Goal: Task Accomplishment & Management: Understand process/instructions

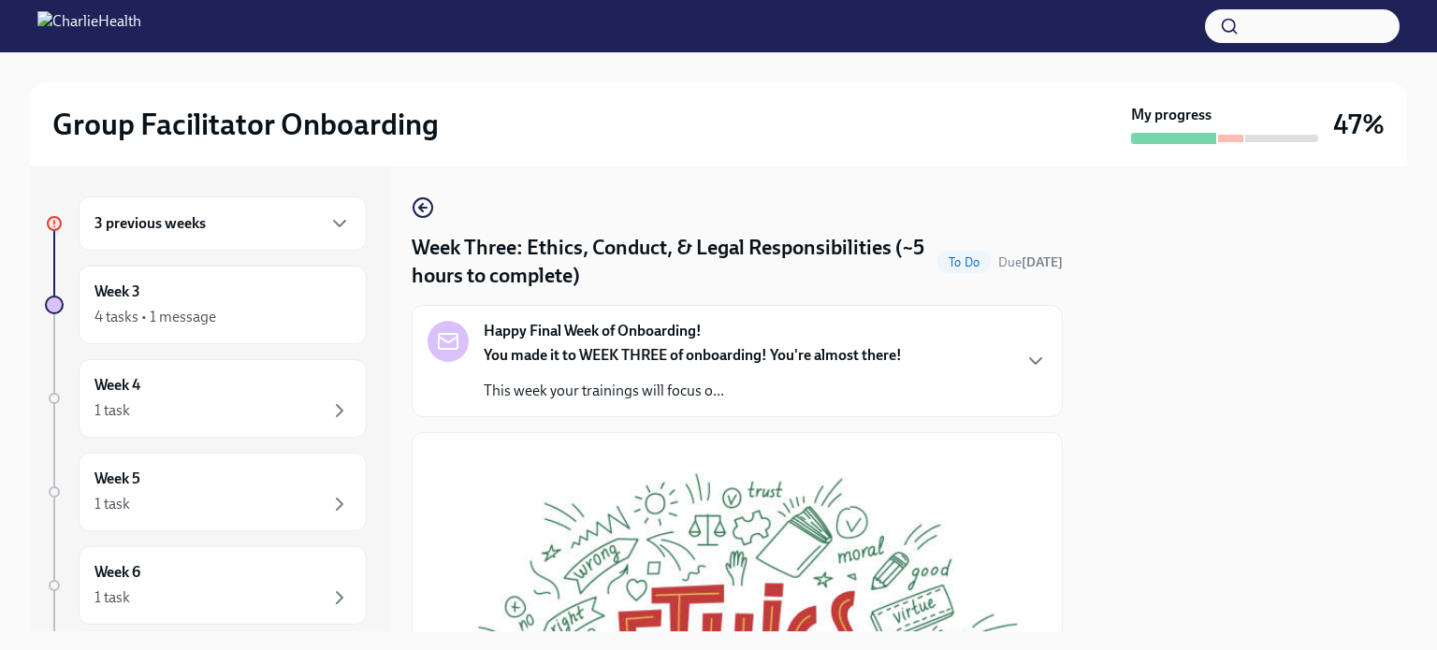
scroll to position [649, 0]
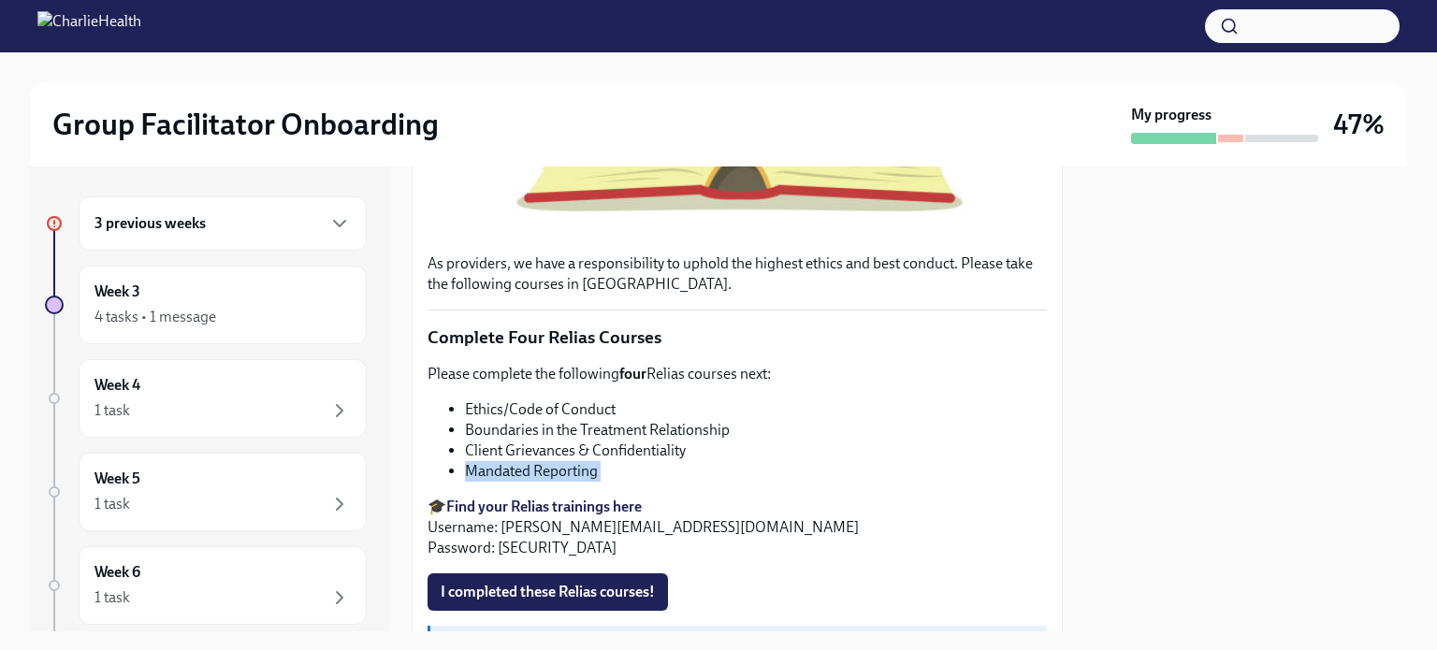
click at [510, 574] on button "I completed these Relias courses!" at bounding box center [548, 592] width 241 height 37
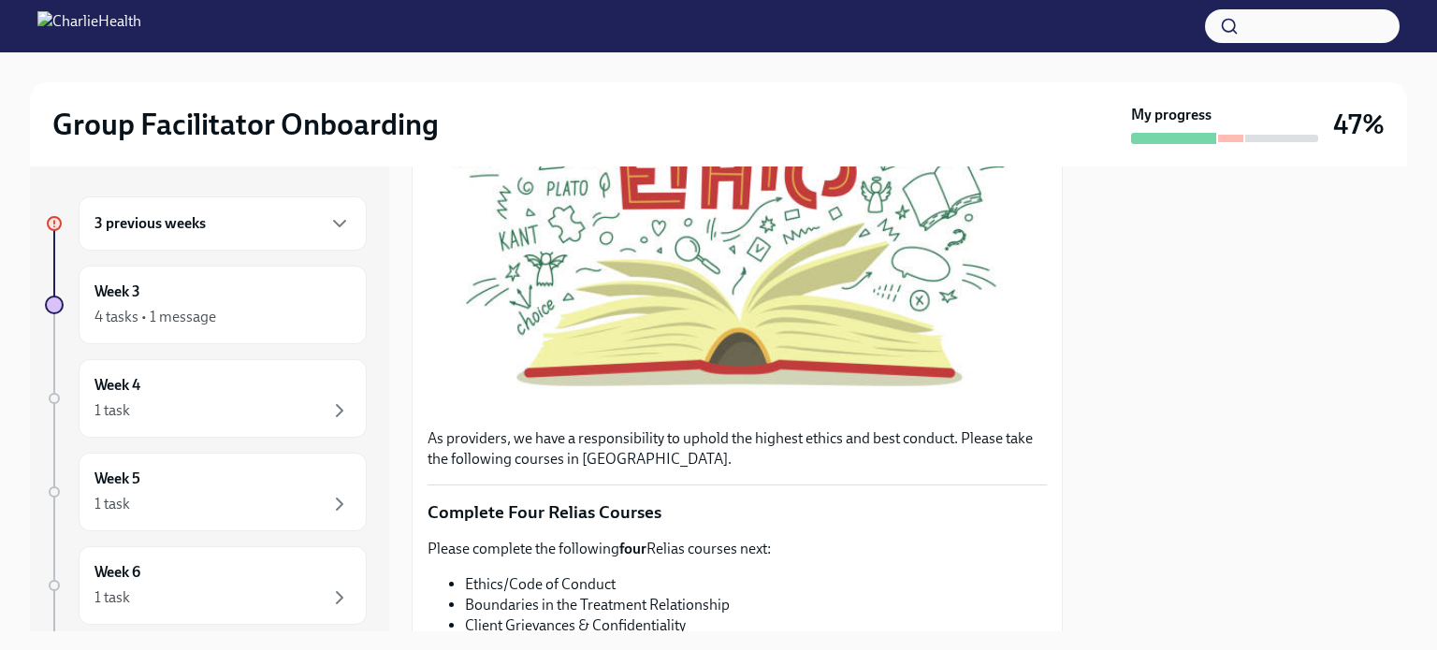
scroll to position [0, 0]
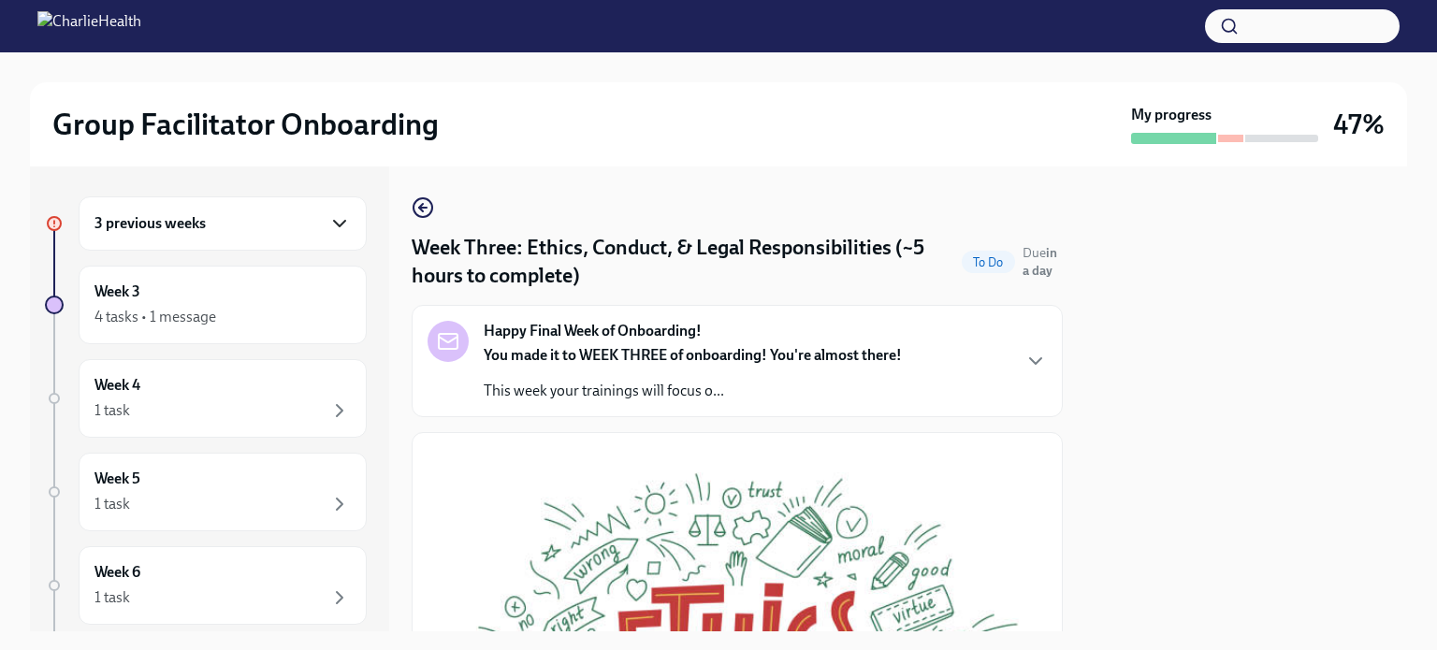
click at [328, 219] on icon "button" at bounding box center [339, 223] width 22 height 22
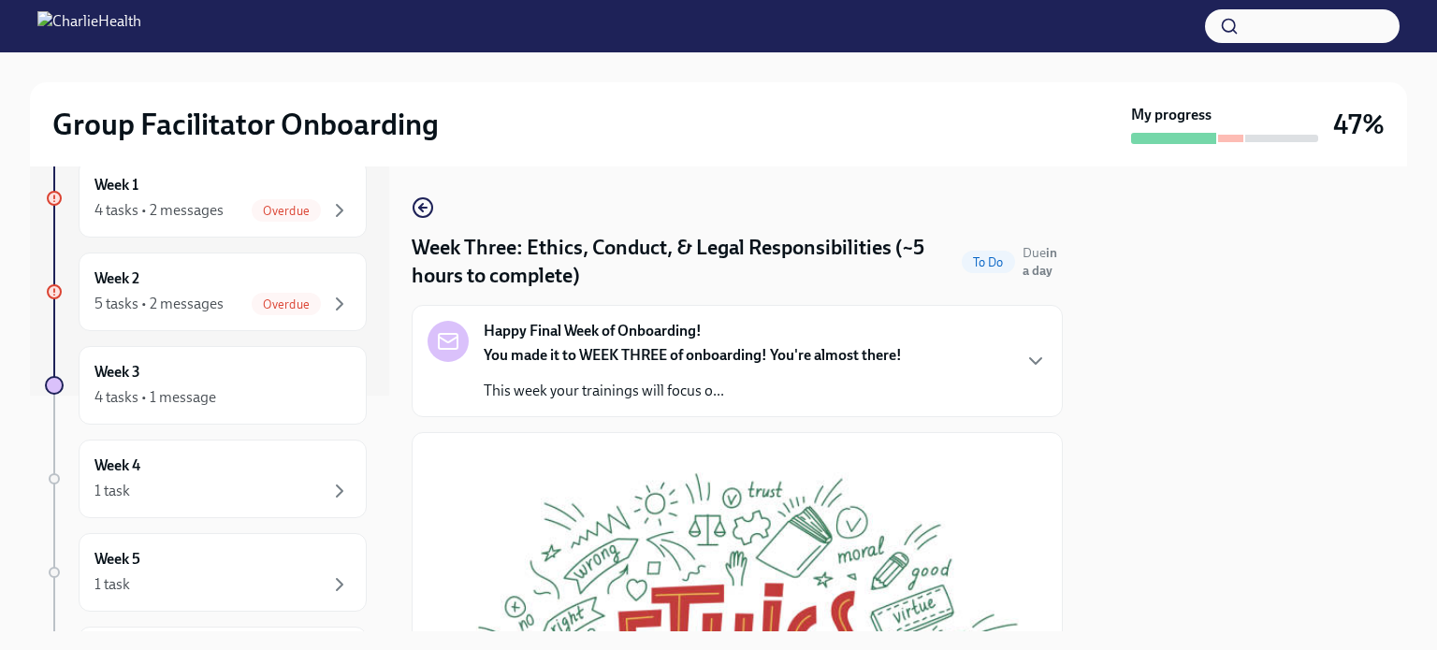
scroll to position [271, 0]
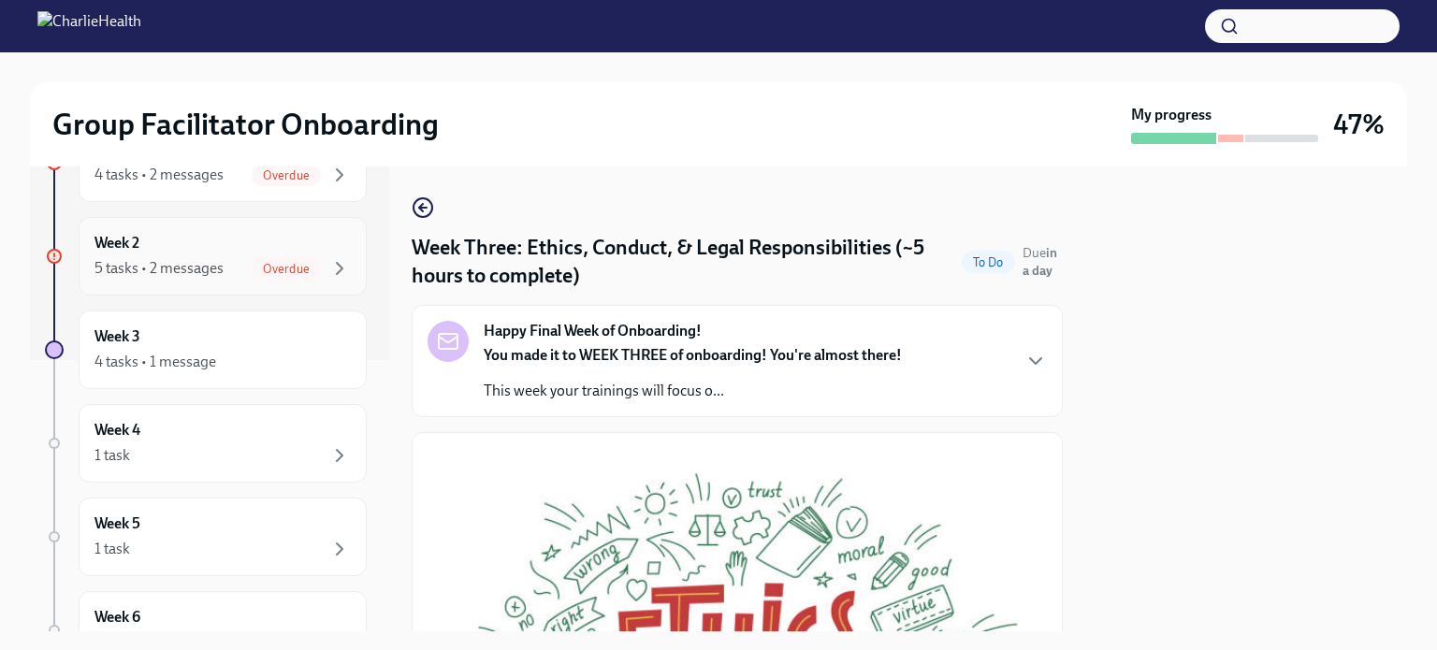
click at [318, 279] on div "Week 2 5 tasks • 2 messages Overdue" at bounding box center [223, 256] width 288 height 79
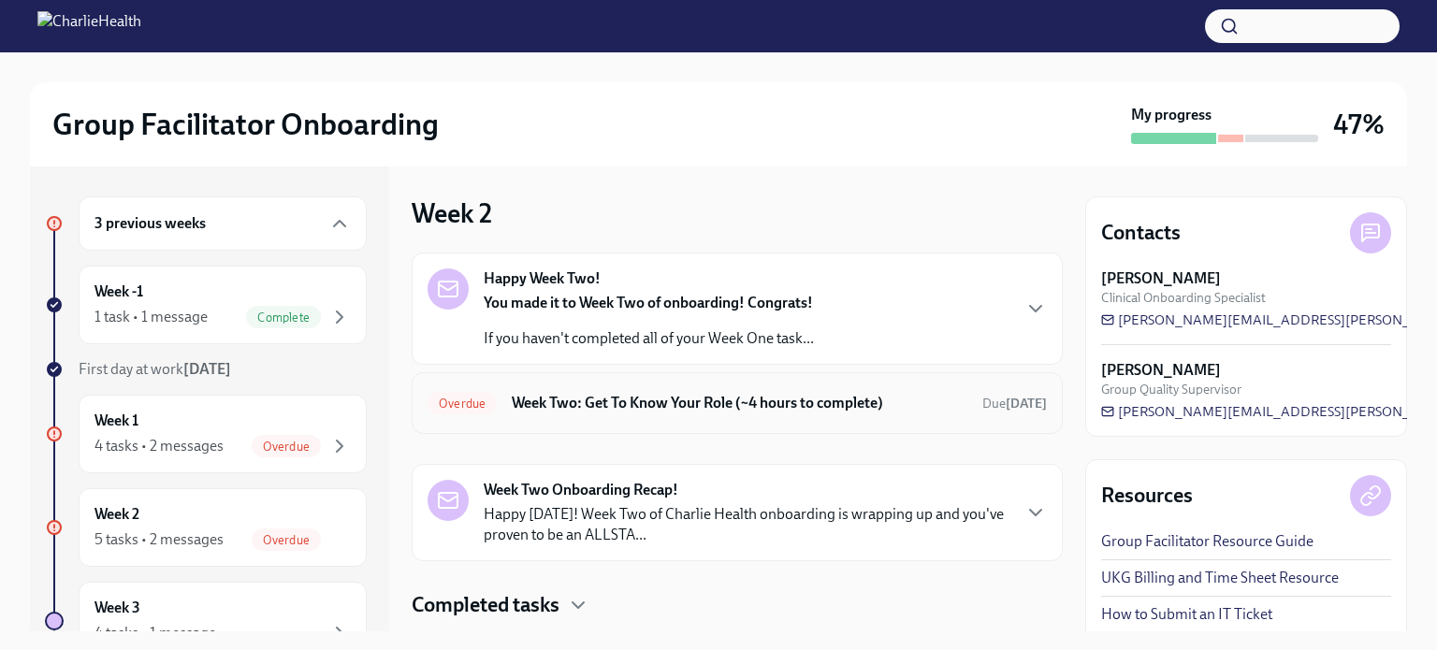
click at [518, 396] on h6 "Week Two: Get To Know Your Role (~4 hours to complete)" at bounding box center [740, 403] width 456 height 21
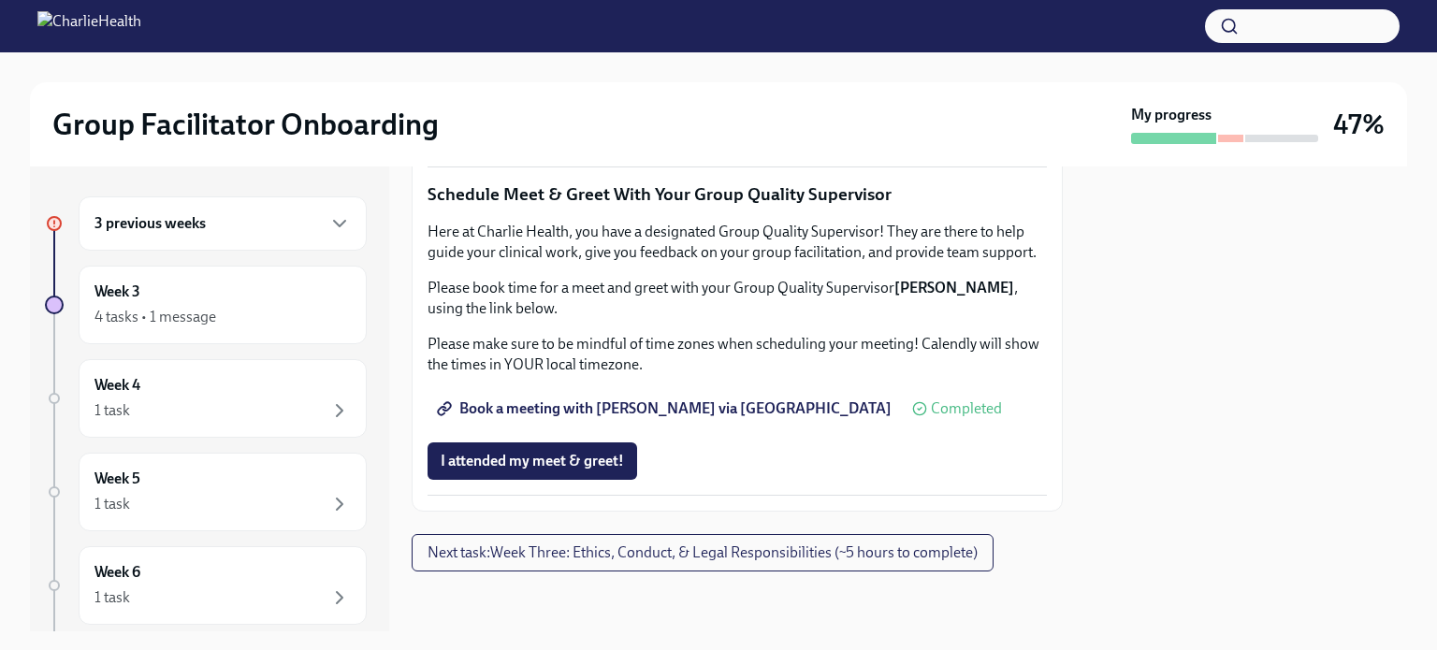
scroll to position [1517, 0]
click at [656, 90] on span "Complete this form to schedule your observations" at bounding box center [611, 80] width 341 height 19
click at [333, 231] on icon "button" at bounding box center [339, 223] width 22 height 22
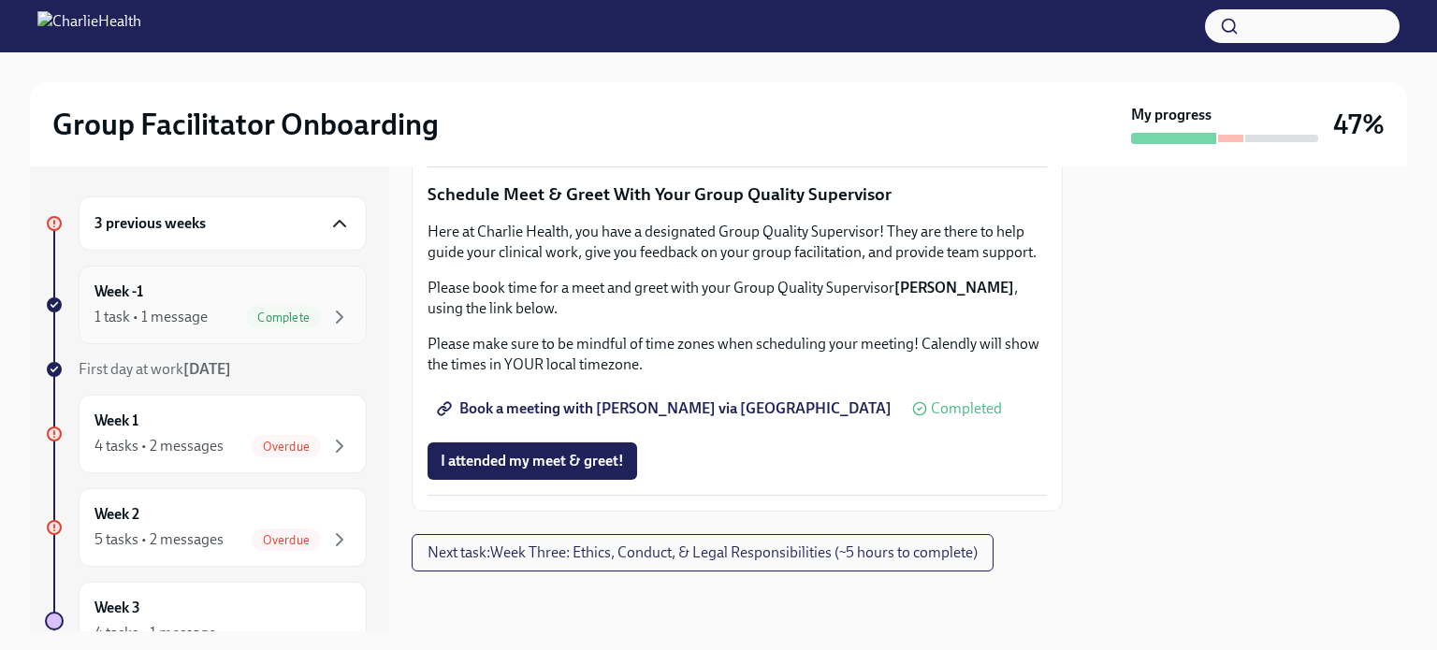
click at [299, 311] on span "Complete" at bounding box center [283, 318] width 75 height 14
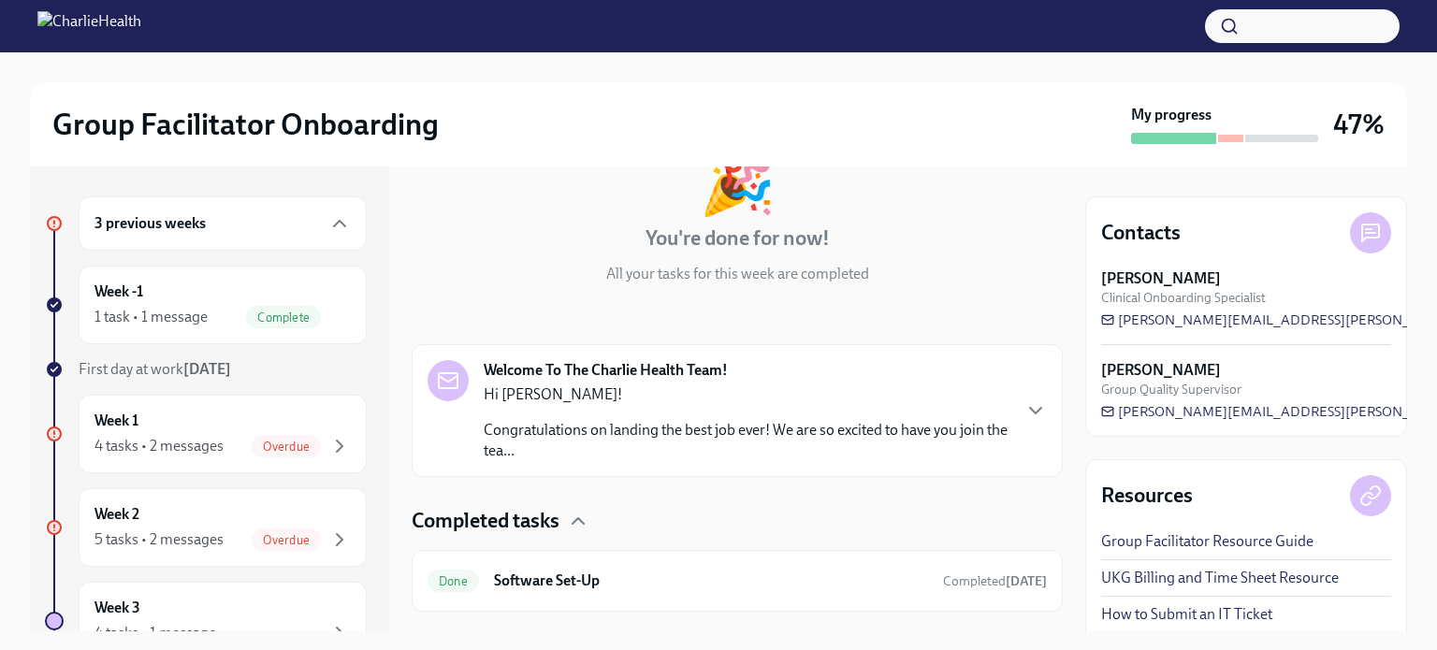
scroll to position [169, 0]
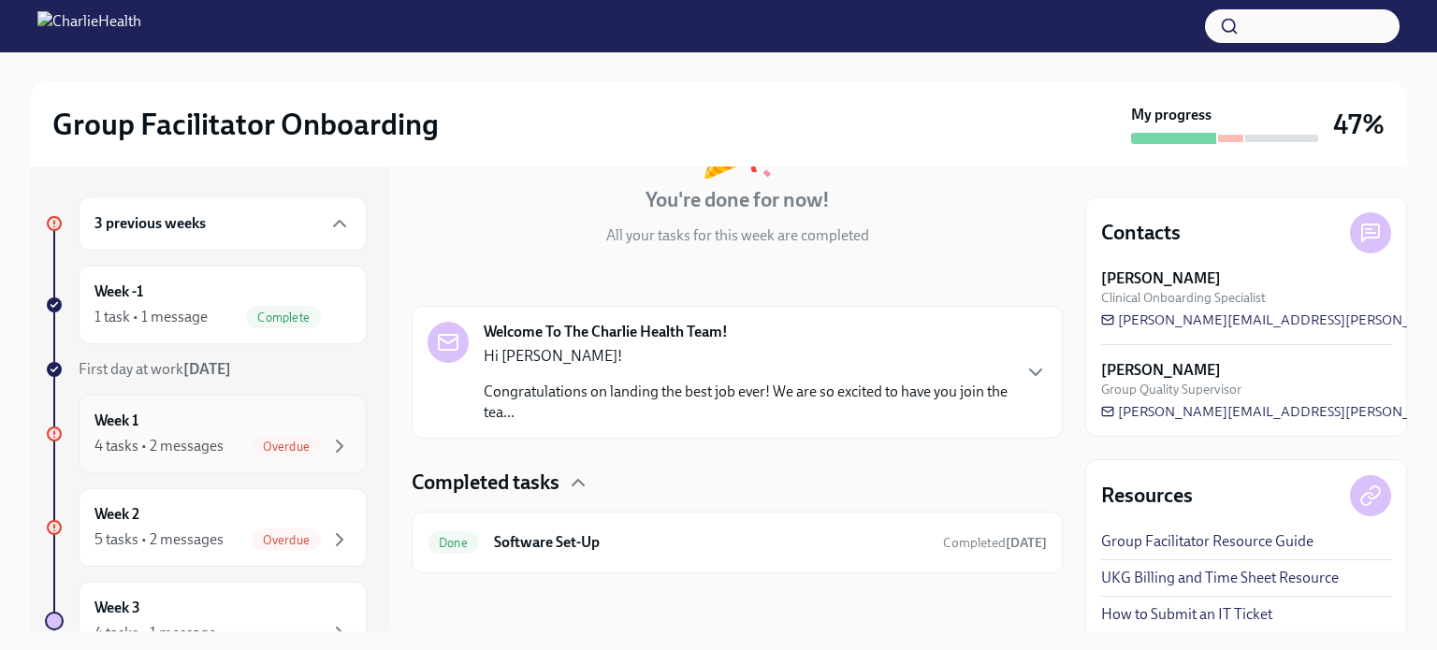
click at [264, 407] on div "Week 1 4 tasks • 2 messages Overdue" at bounding box center [223, 434] width 288 height 79
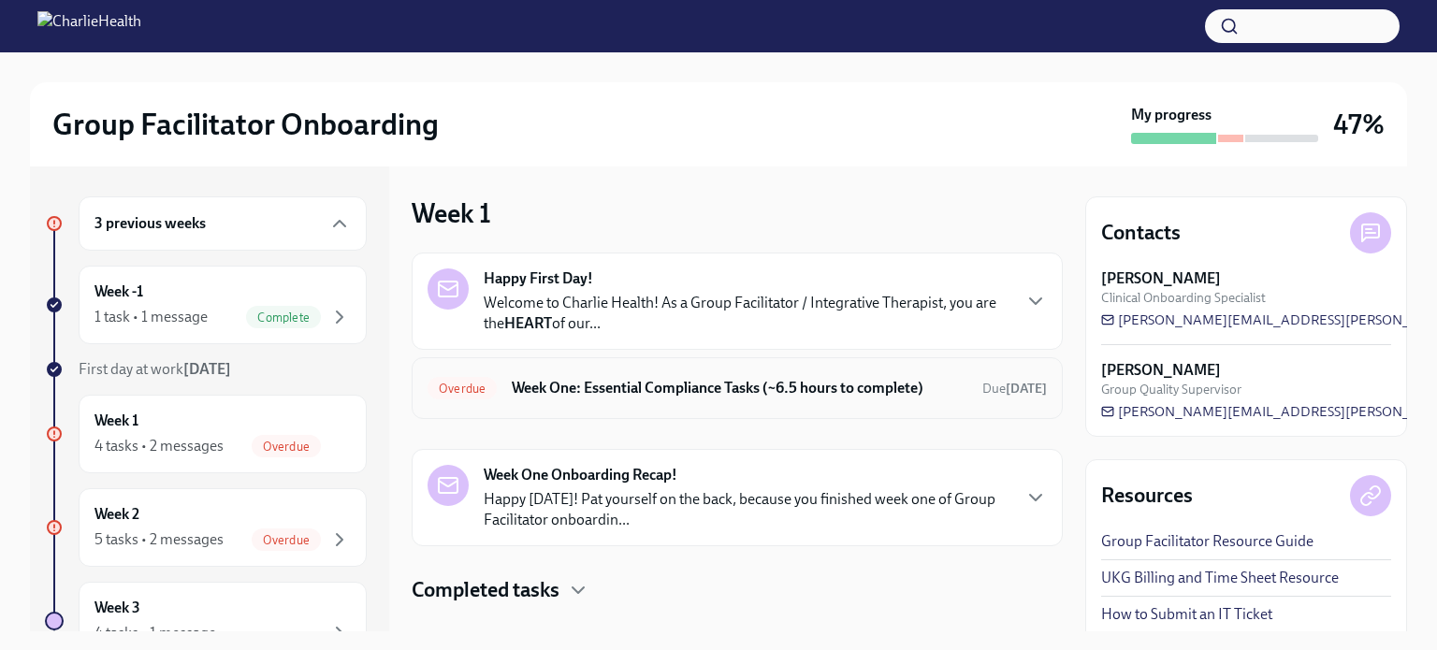
click at [760, 391] on h6 "Week One: Essential Compliance Tasks (~6.5 hours to complete)" at bounding box center [740, 388] width 456 height 21
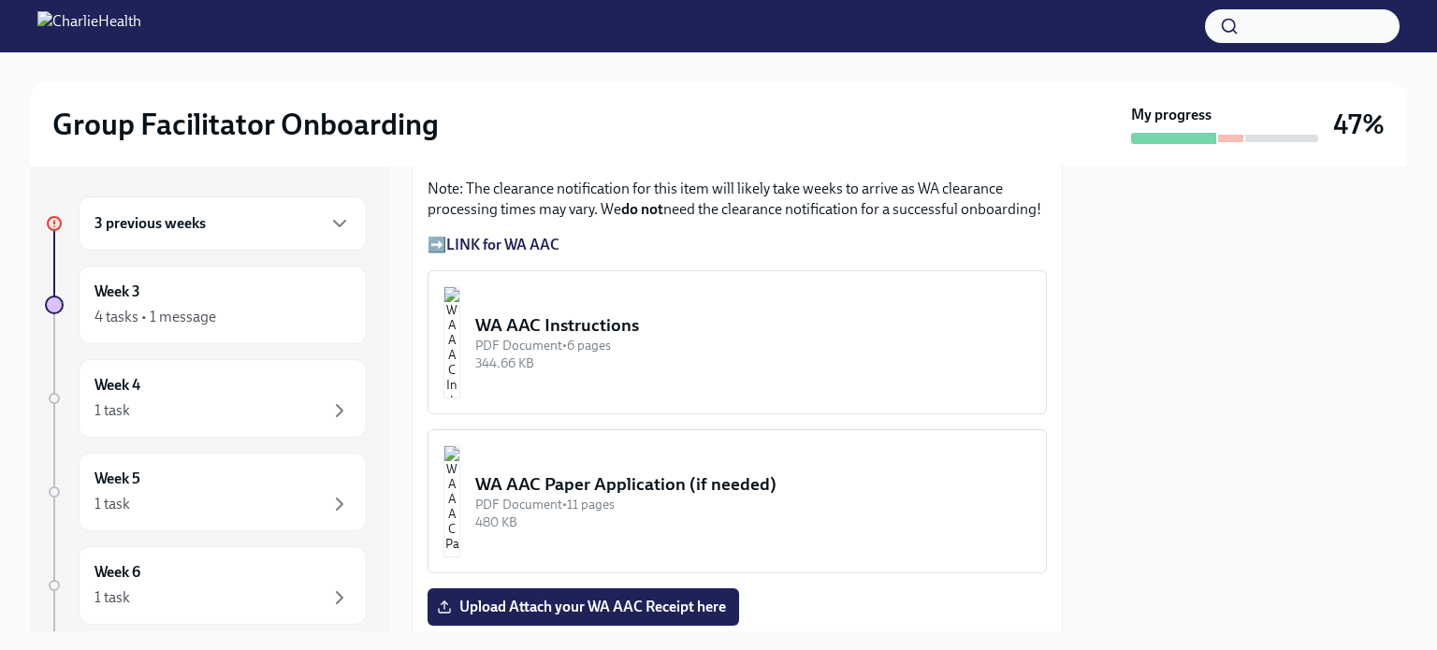
scroll to position [1663, 0]
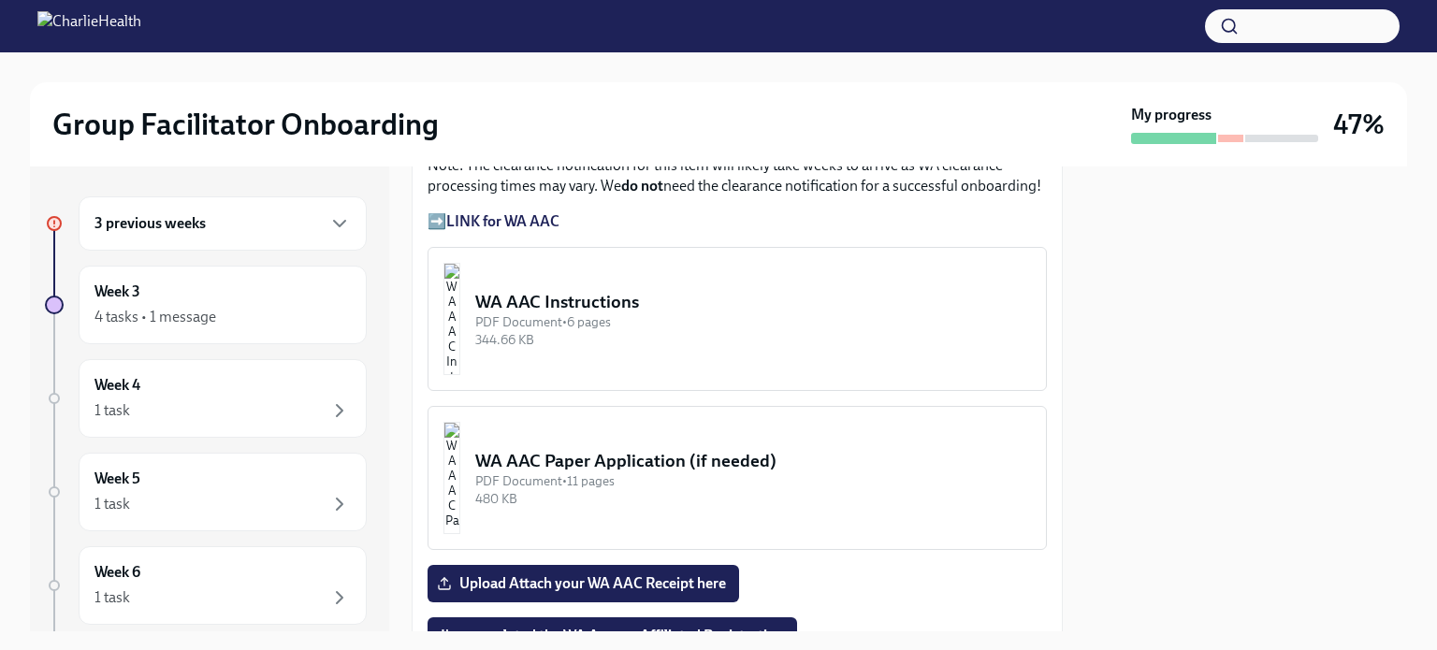
click at [798, 314] on div "PDF Document • 6 pages" at bounding box center [753, 323] width 556 height 18
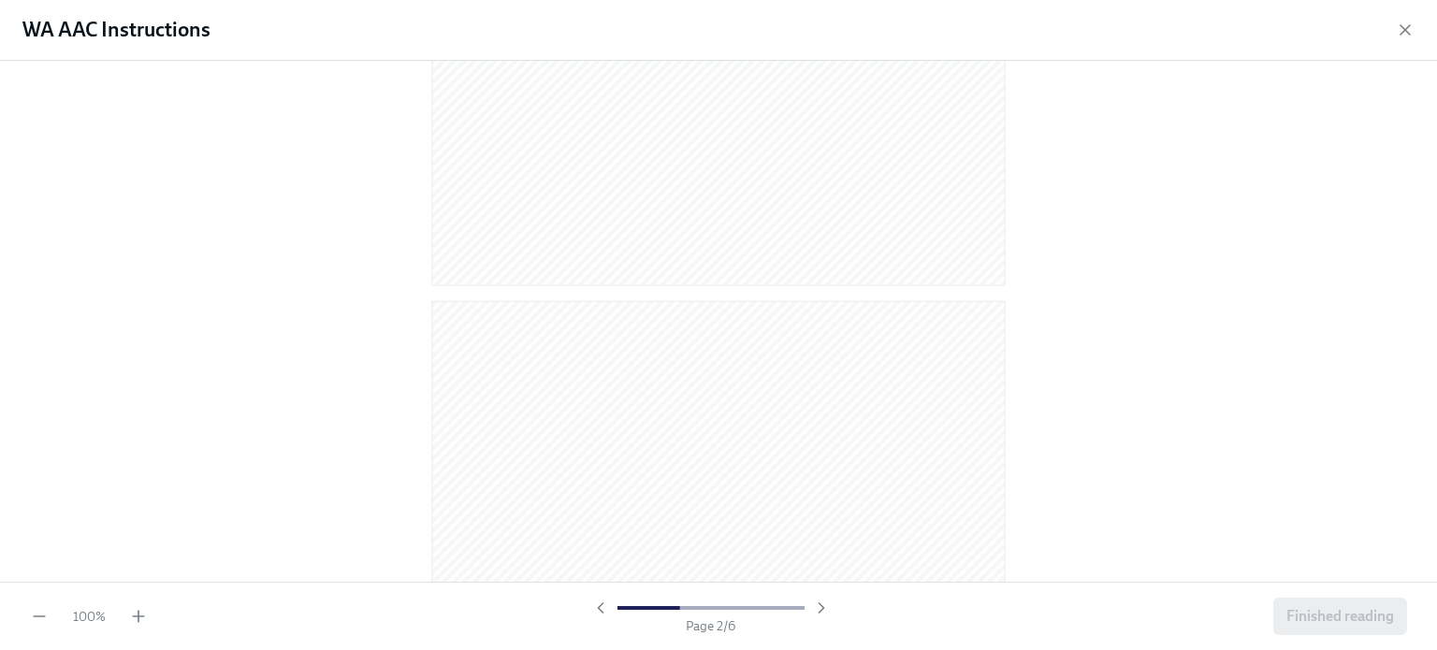
scroll to position [0, 0]
drag, startPoint x: 1007, startPoint y: 125, endPoint x: 1266, endPoint y: 96, distance: 260.8
click at [1266, 96] on div at bounding box center [719, 318] width 1378 height 484
click at [197, 172] on div at bounding box center [719, 318] width 1378 height 484
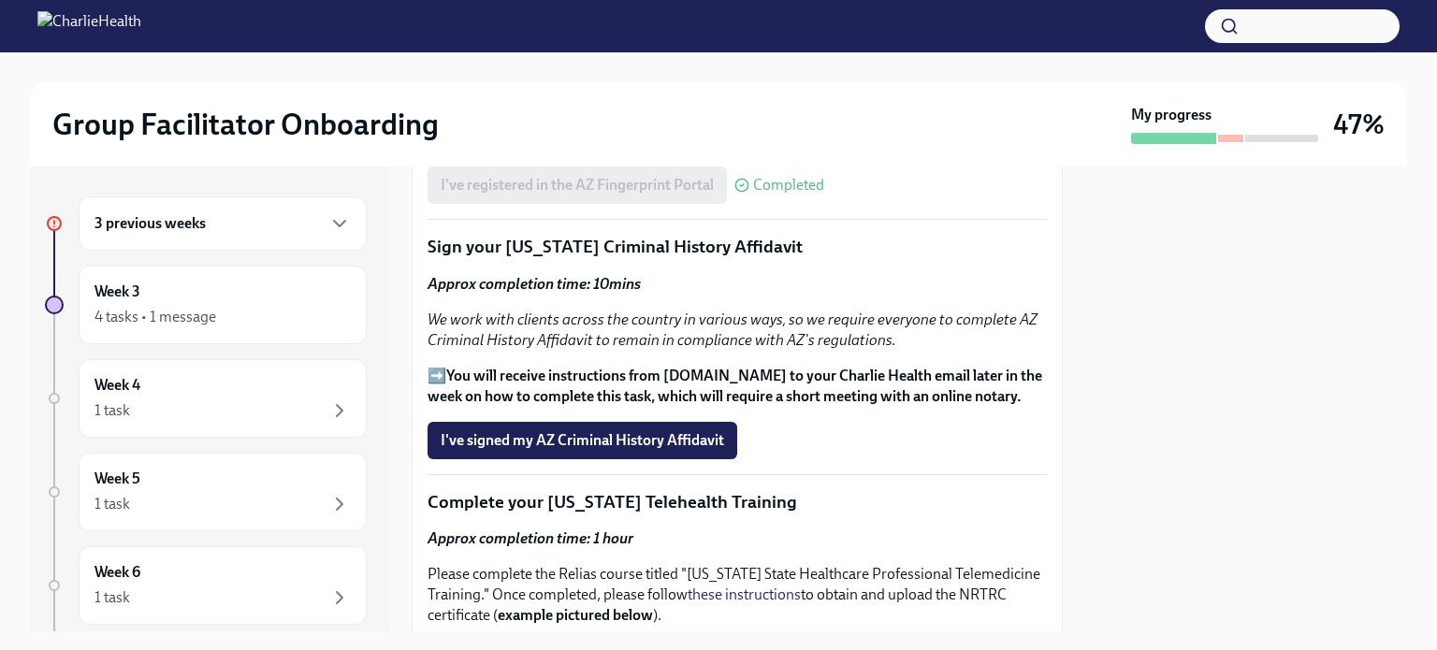
scroll to position [2328, 0]
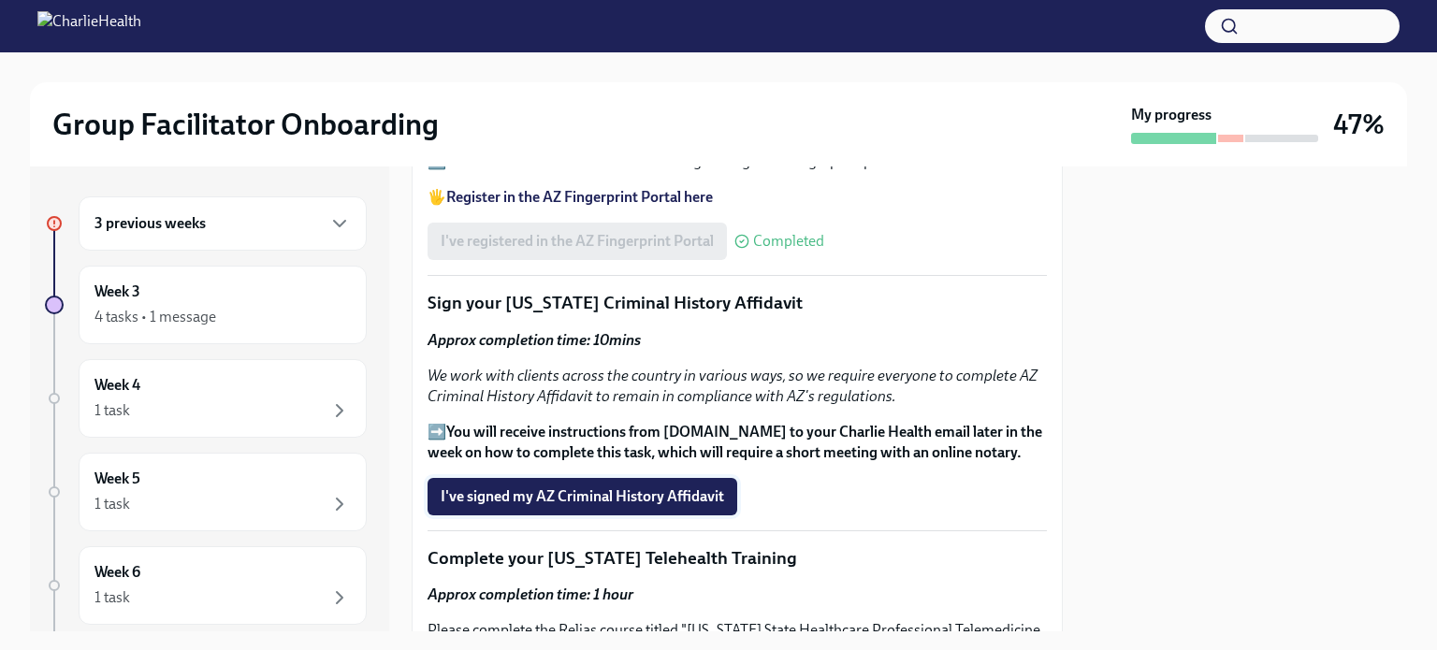
click at [629, 488] on span "I've signed my AZ Criminal History Affidavit" at bounding box center [583, 497] width 284 height 19
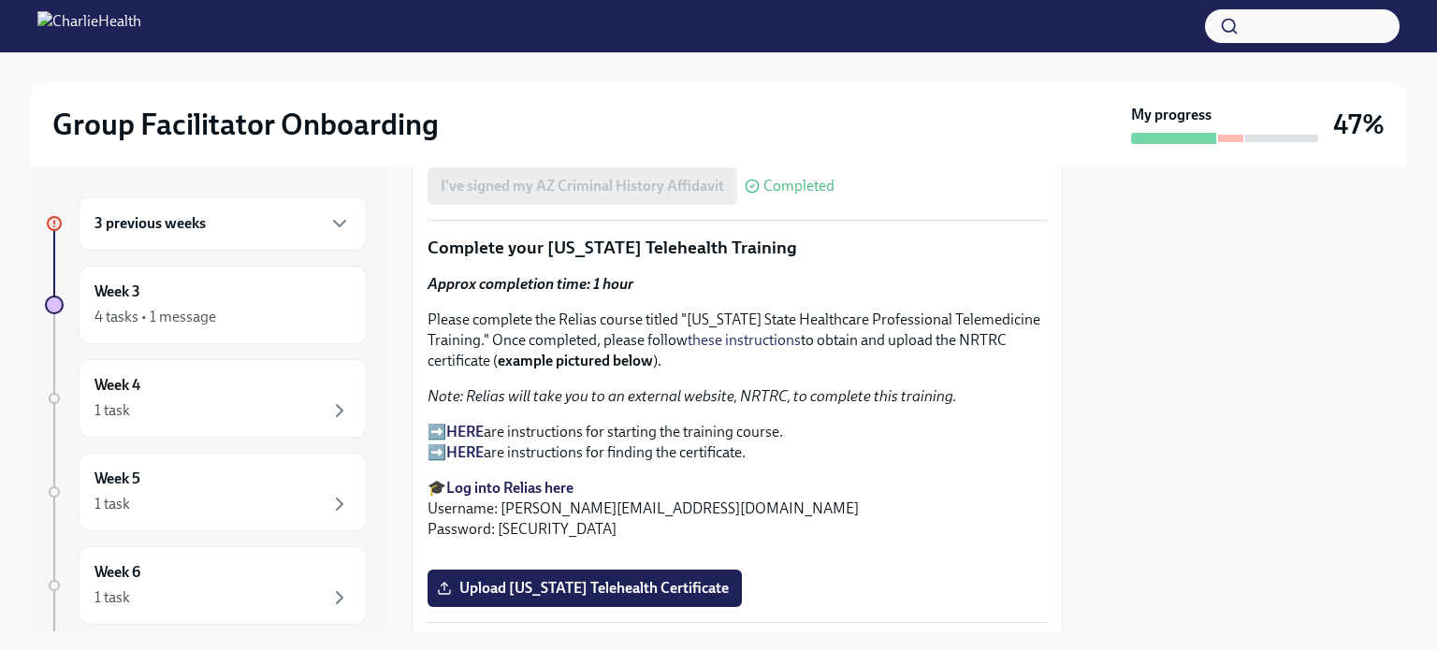
scroll to position [2623, 0]
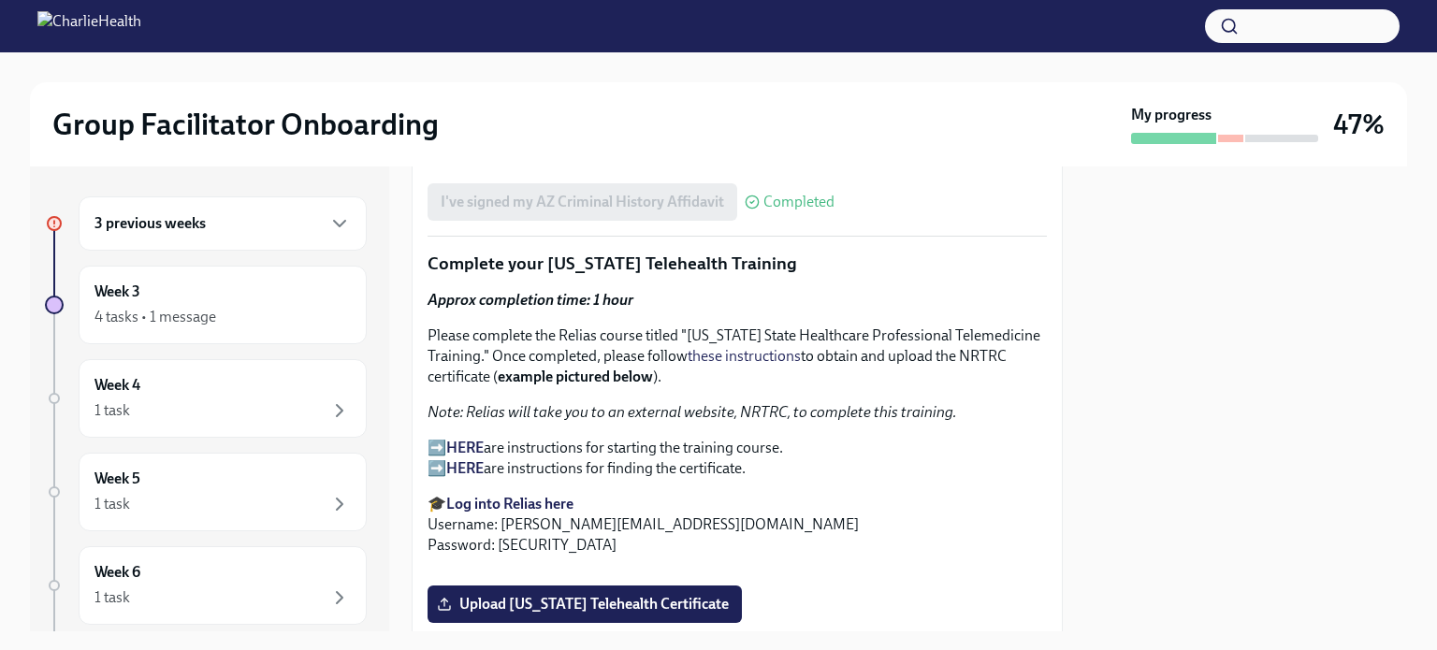
click at [460, 439] on strong "HERE" at bounding box center [464, 448] width 37 height 18
drag, startPoint x: 687, startPoint y: 284, endPoint x: 565, endPoint y: 306, distance: 123.5
click at [565, 326] on p "Please complete the Relias course titled "[US_STATE] State Healthcare Professio…" at bounding box center [738, 357] width 620 height 62
copy p "[US_STATE] State Healthcare Professional Telemedicine Training"
click at [542, 495] on strong "Log into Relias here" at bounding box center [509, 504] width 127 height 18
